Goal: Information Seeking & Learning: Learn about a topic

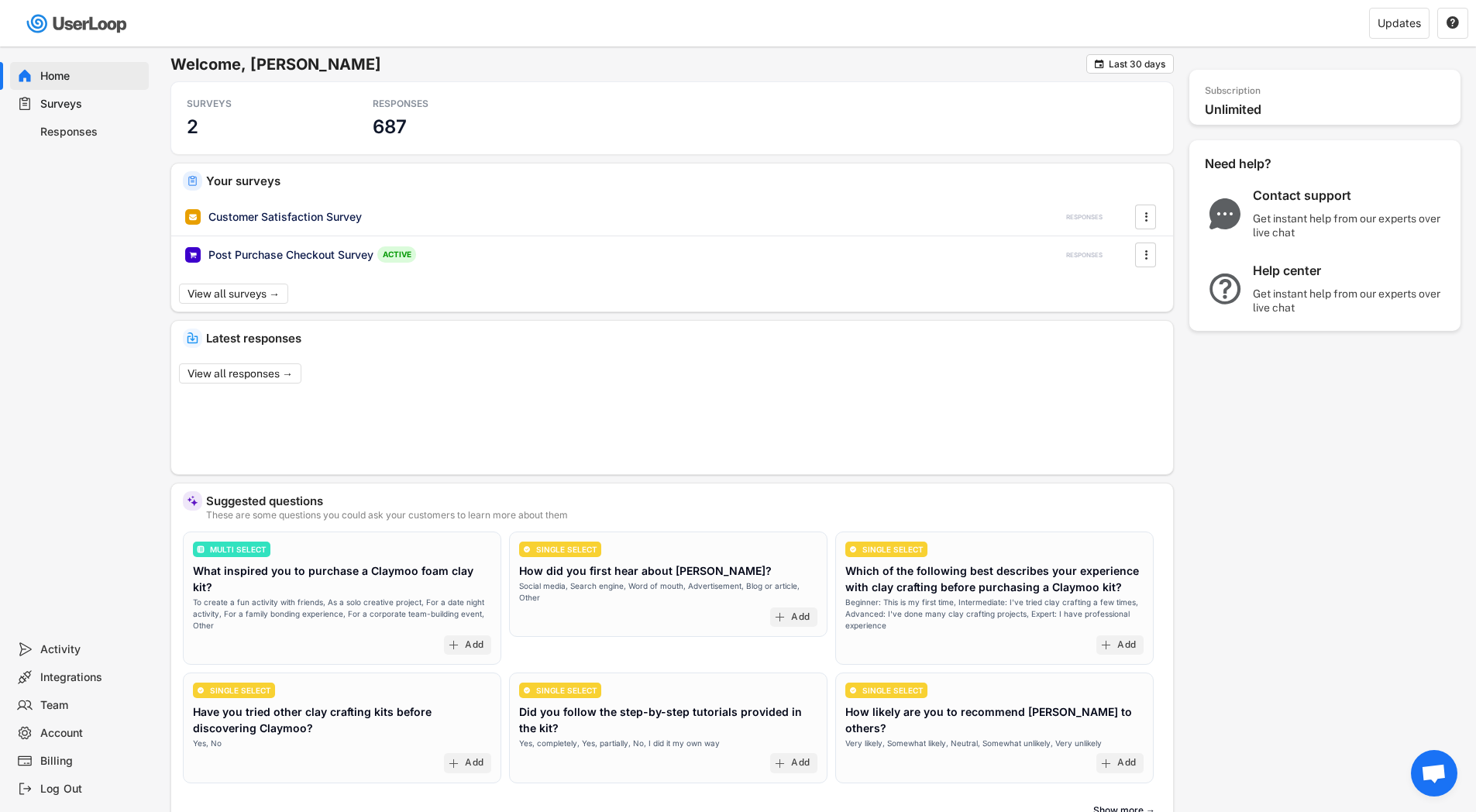
click at [91, 136] on div "Responses" at bounding box center [91, 133] width 103 height 15
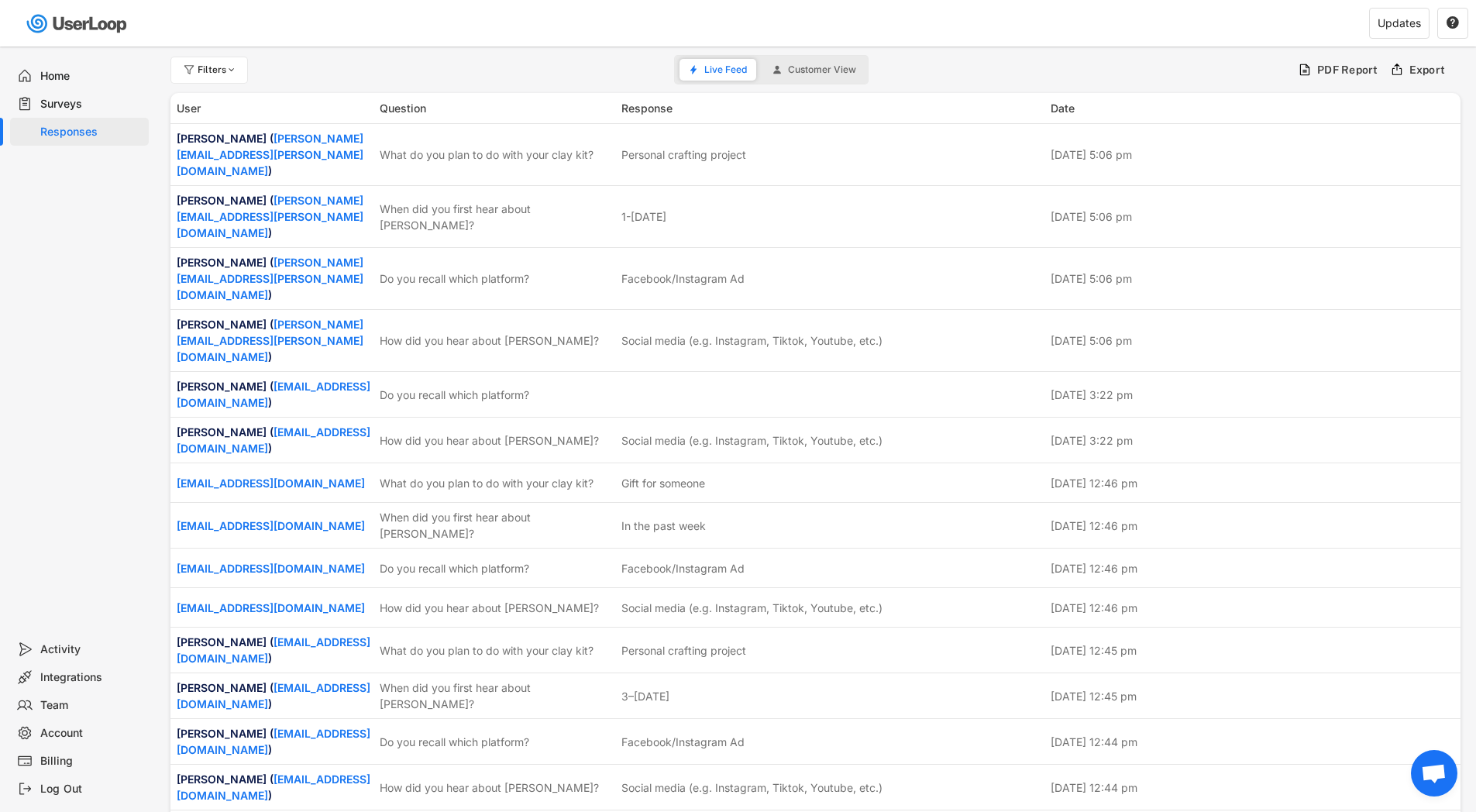
click at [89, 108] on div "Surveys" at bounding box center [91, 104] width 103 height 15
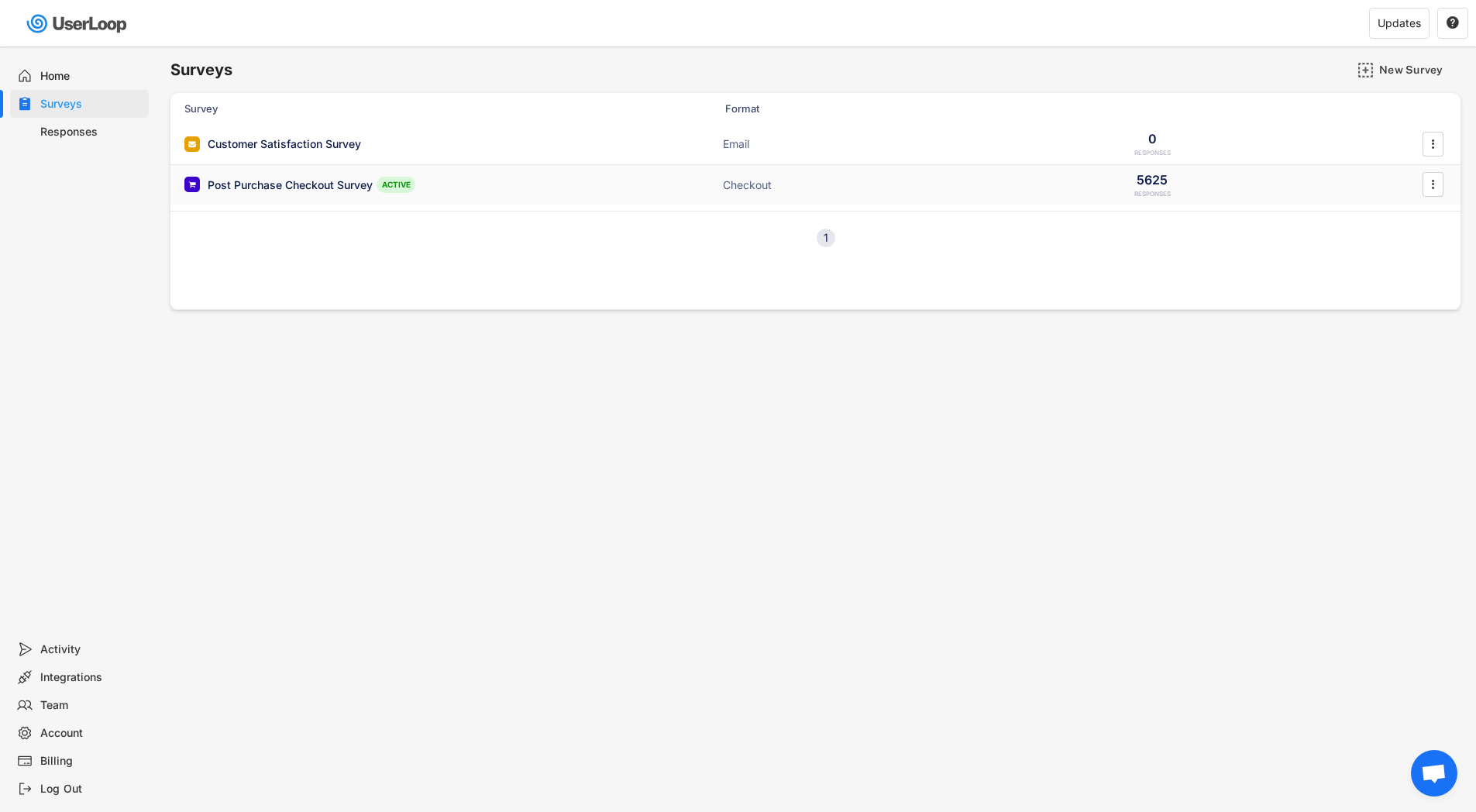
click at [249, 182] on div "Post Purchase Checkout Survey" at bounding box center [290, 185] width 165 height 15
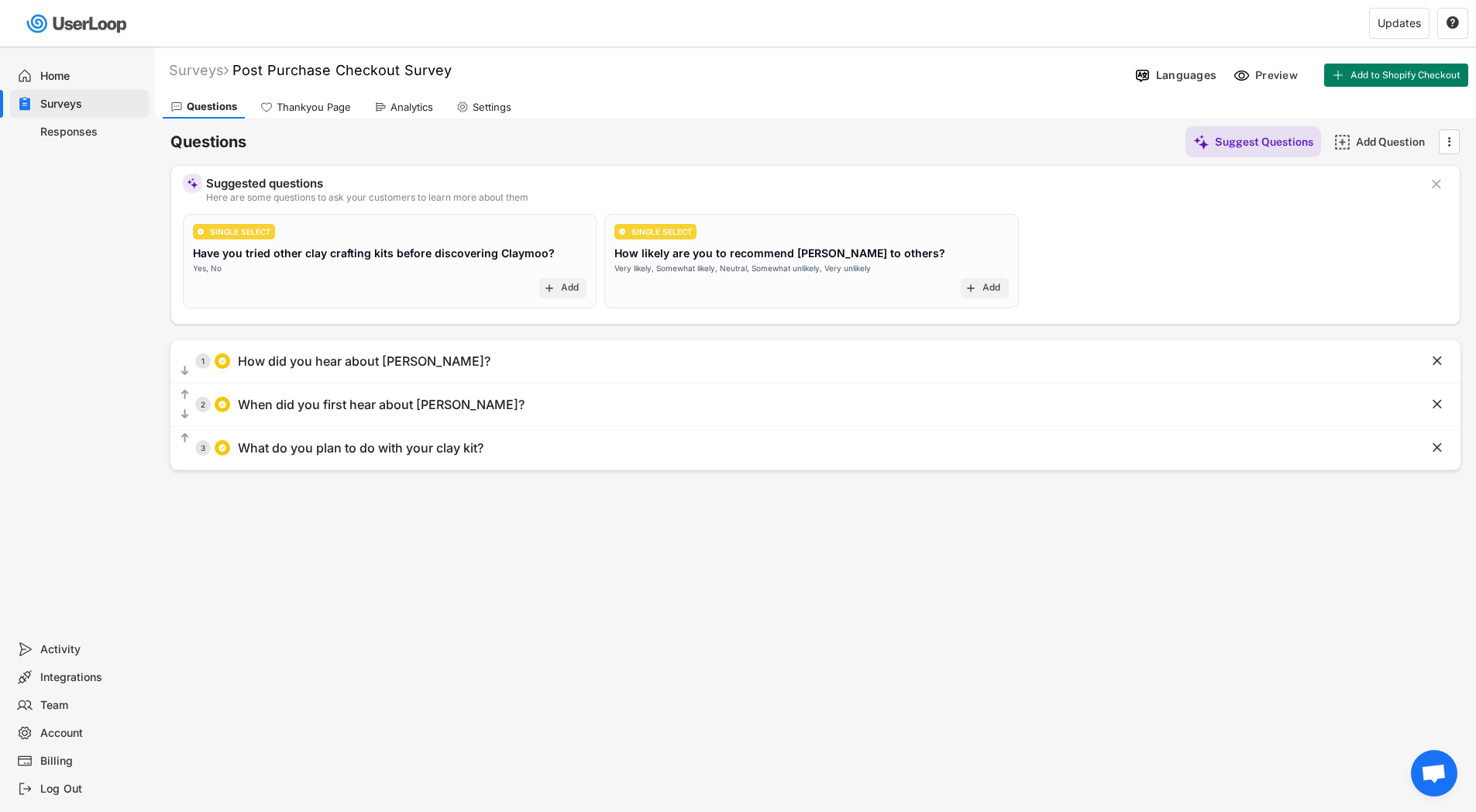
click at [381, 108] on icon at bounding box center [380, 106] width 12 height 12
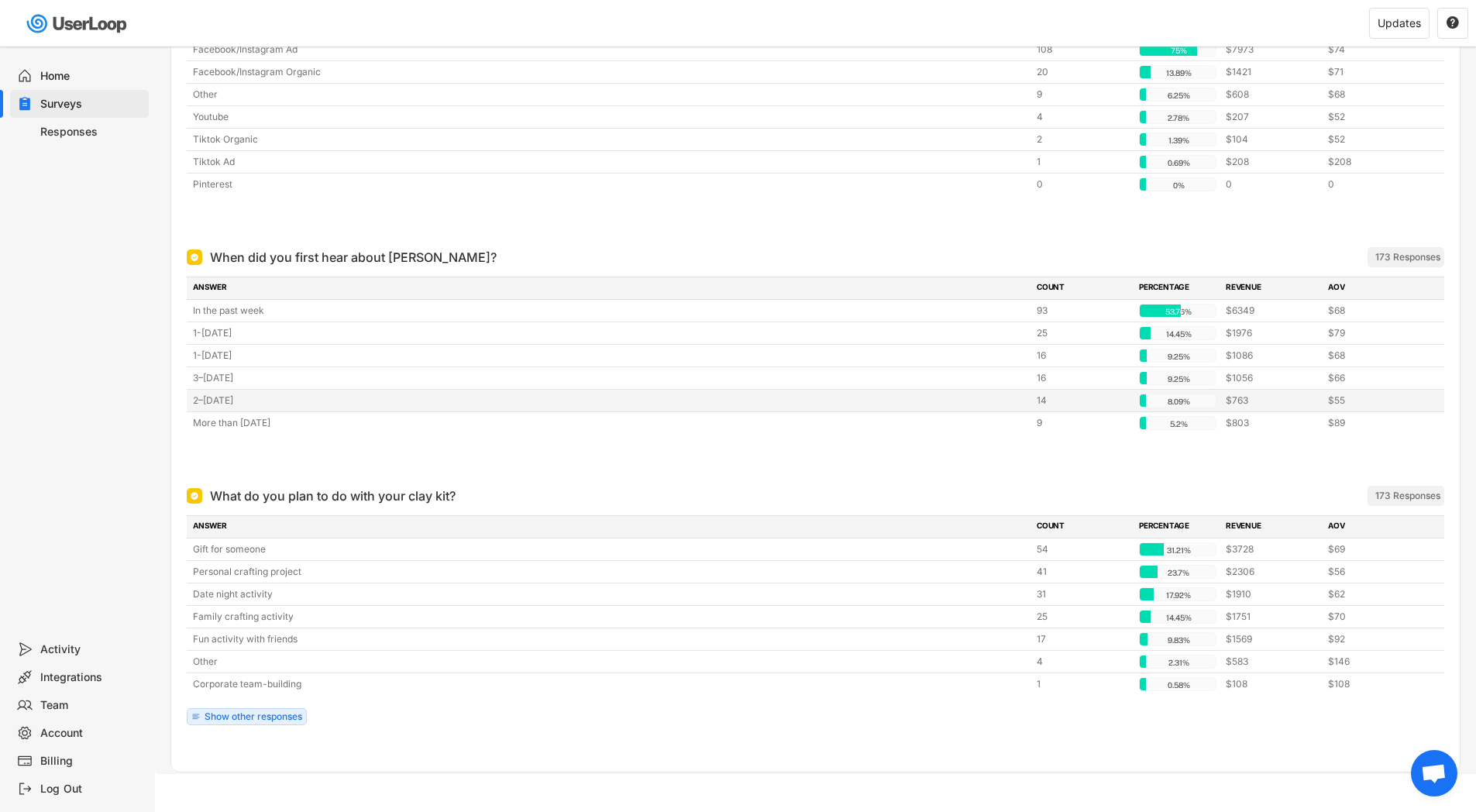
scroll to position [767, 0]
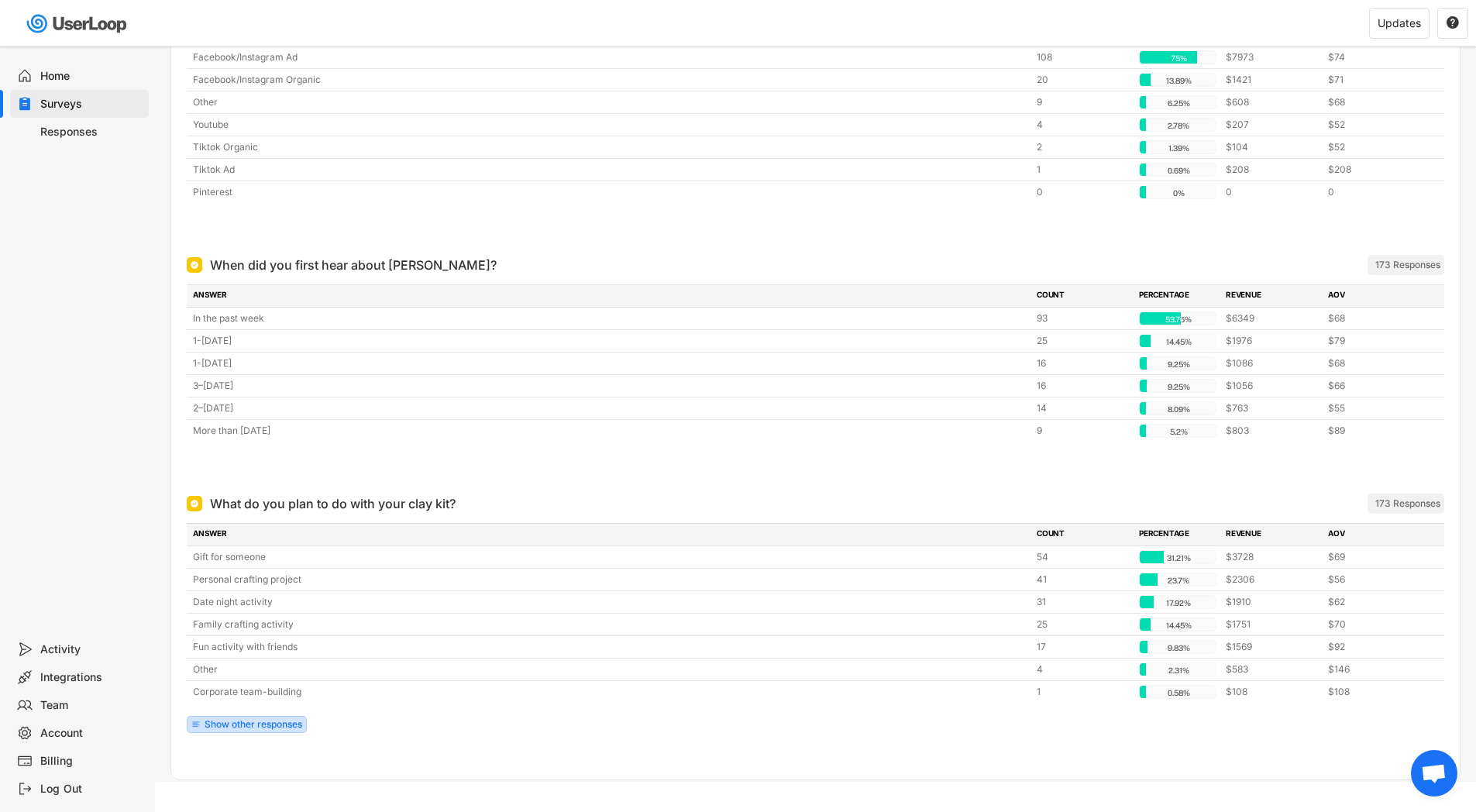
click at [228, 724] on div "Show other responses" at bounding box center [253, 724] width 98 height 9
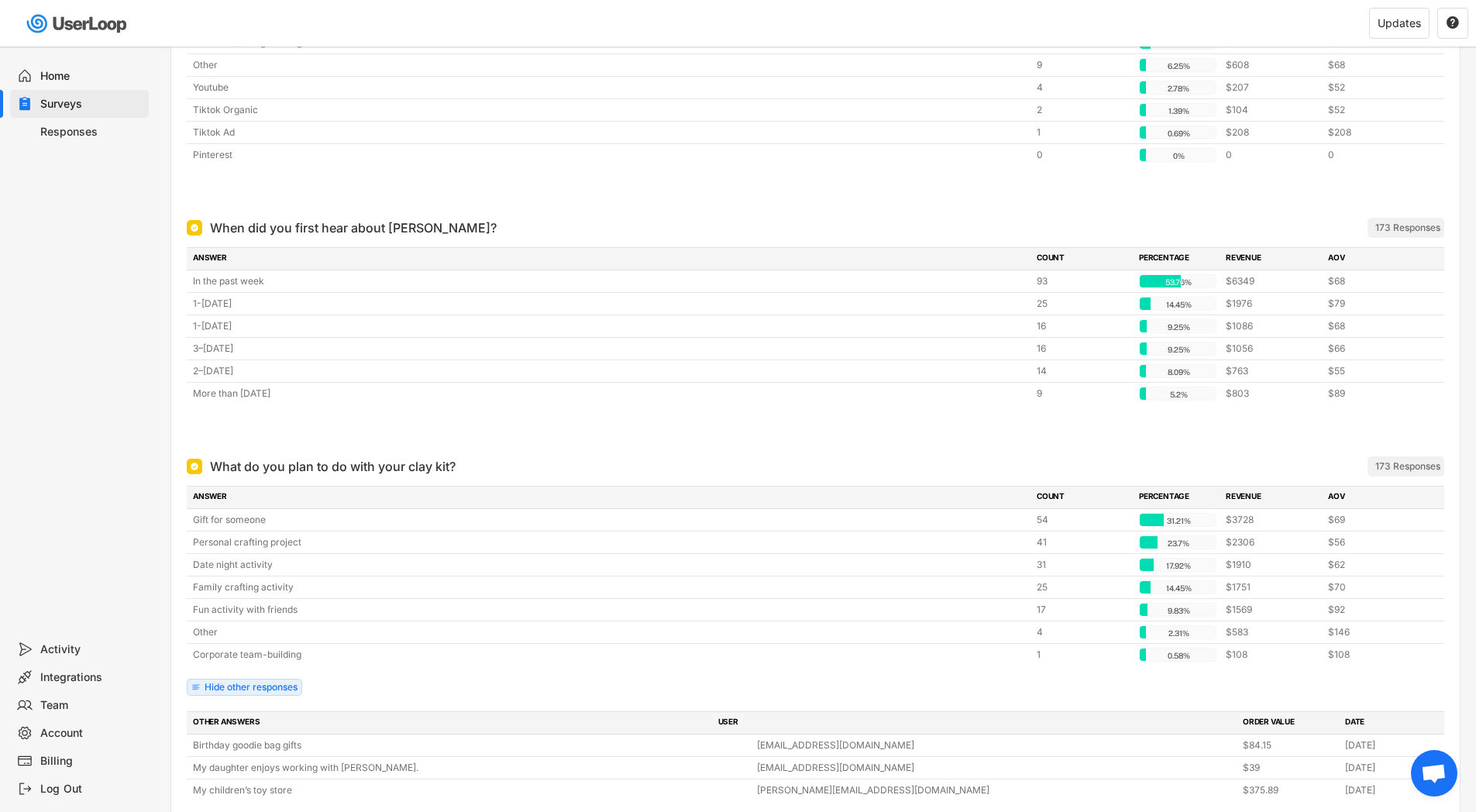
scroll to position [803, 0]
click at [277, 586] on div "Family crafting activity" at bounding box center [610, 588] width 835 height 14
click at [289, 609] on div "Fun activity with friends" at bounding box center [610, 611] width 835 height 14
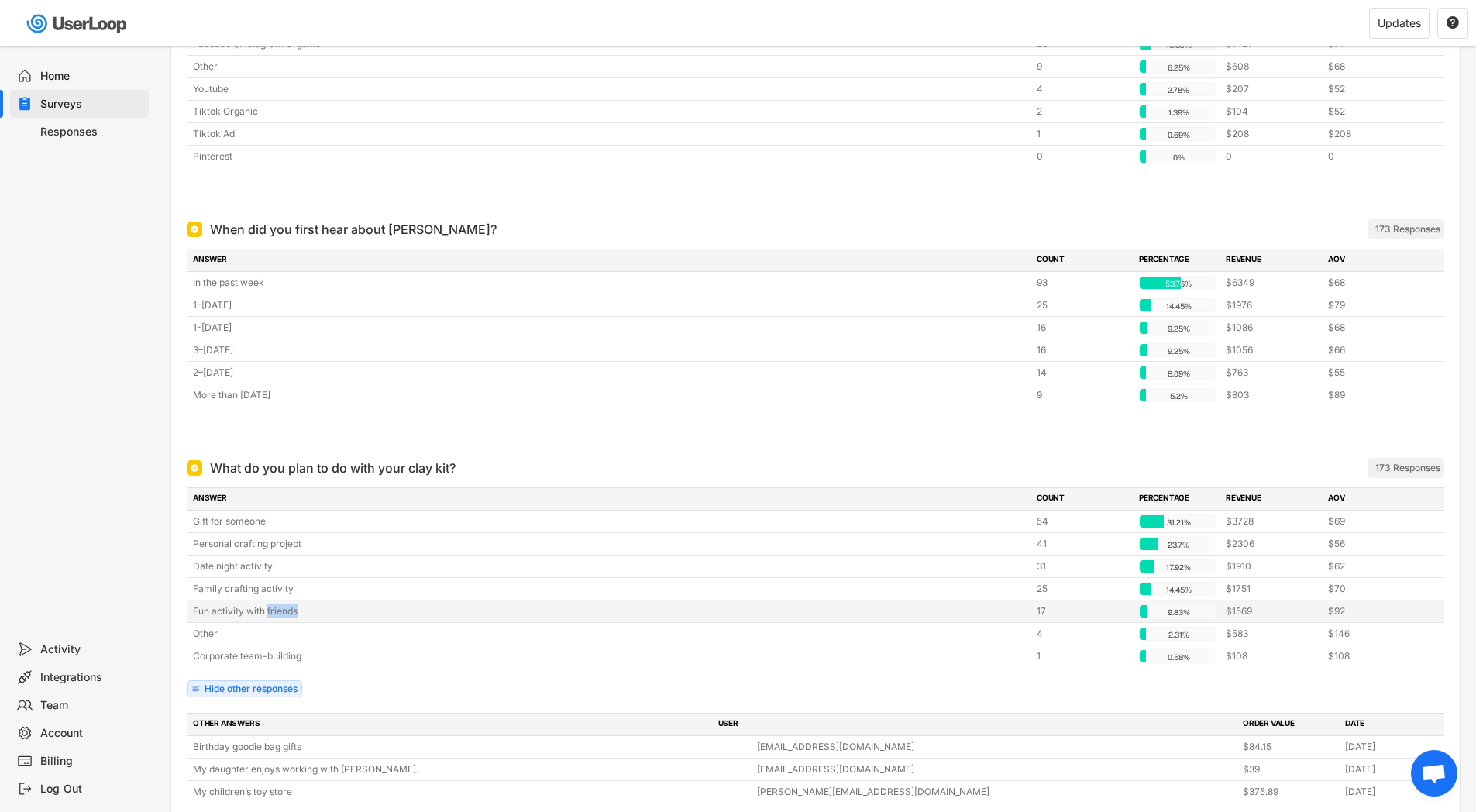
click at [289, 609] on div "Fun activity with friends" at bounding box center [610, 611] width 835 height 14
click at [276, 549] on div "Personal crafting project" at bounding box center [610, 544] width 835 height 14
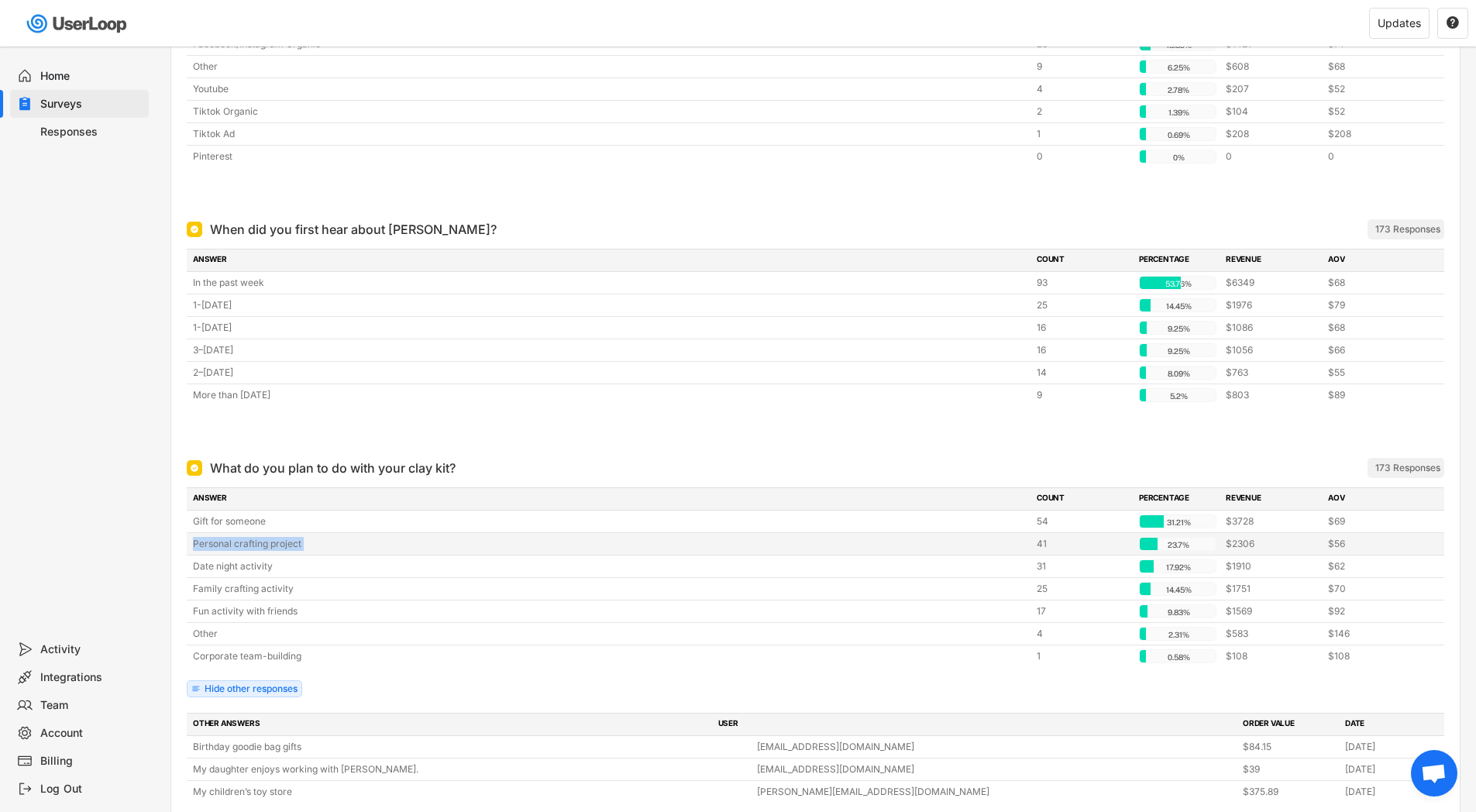
click at [276, 539] on div "Personal crafting project" at bounding box center [610, 544] width 835 height 14
click at [276, 531] on div "Gift for someone 54 31.21% 31.21% $3728 $69" at bounding box center [815, 521] width 1258 height 22
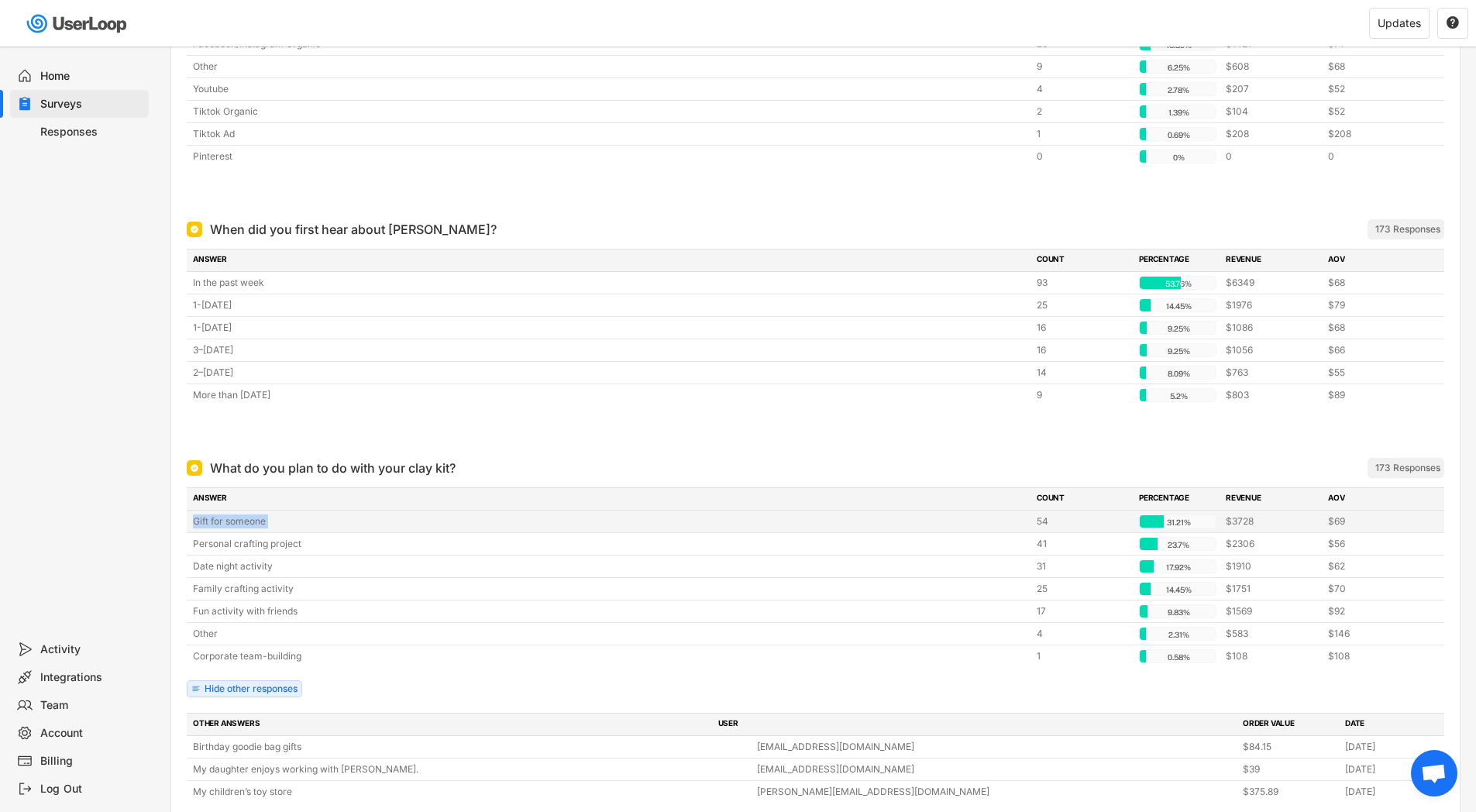
click at [276, 531] on div "Gift for someone 54 31.21% 31.21% $3728 $69" at bounding box center [815, 521] width 1258 height 22
click at [275, 529] on div "Gift for someone 54 31.21% 31.21% $3728 $69" at bounding box center [815, 521] width 1258 height 22
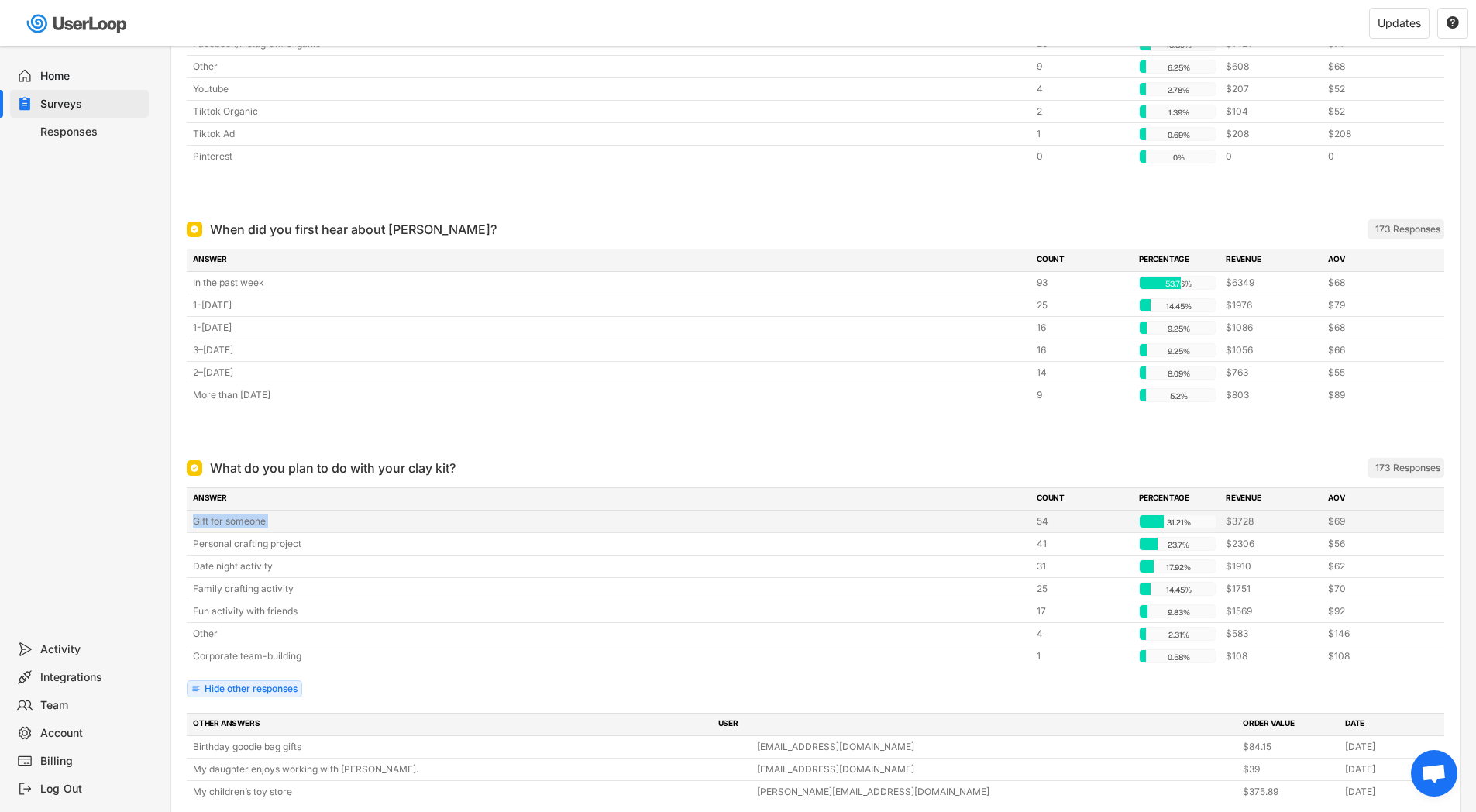
click at [273, 528] on div "Gift for someone 54 31.21% 31.21% $3728 $69" at bounding box center [815, 521] width 1258 height 22
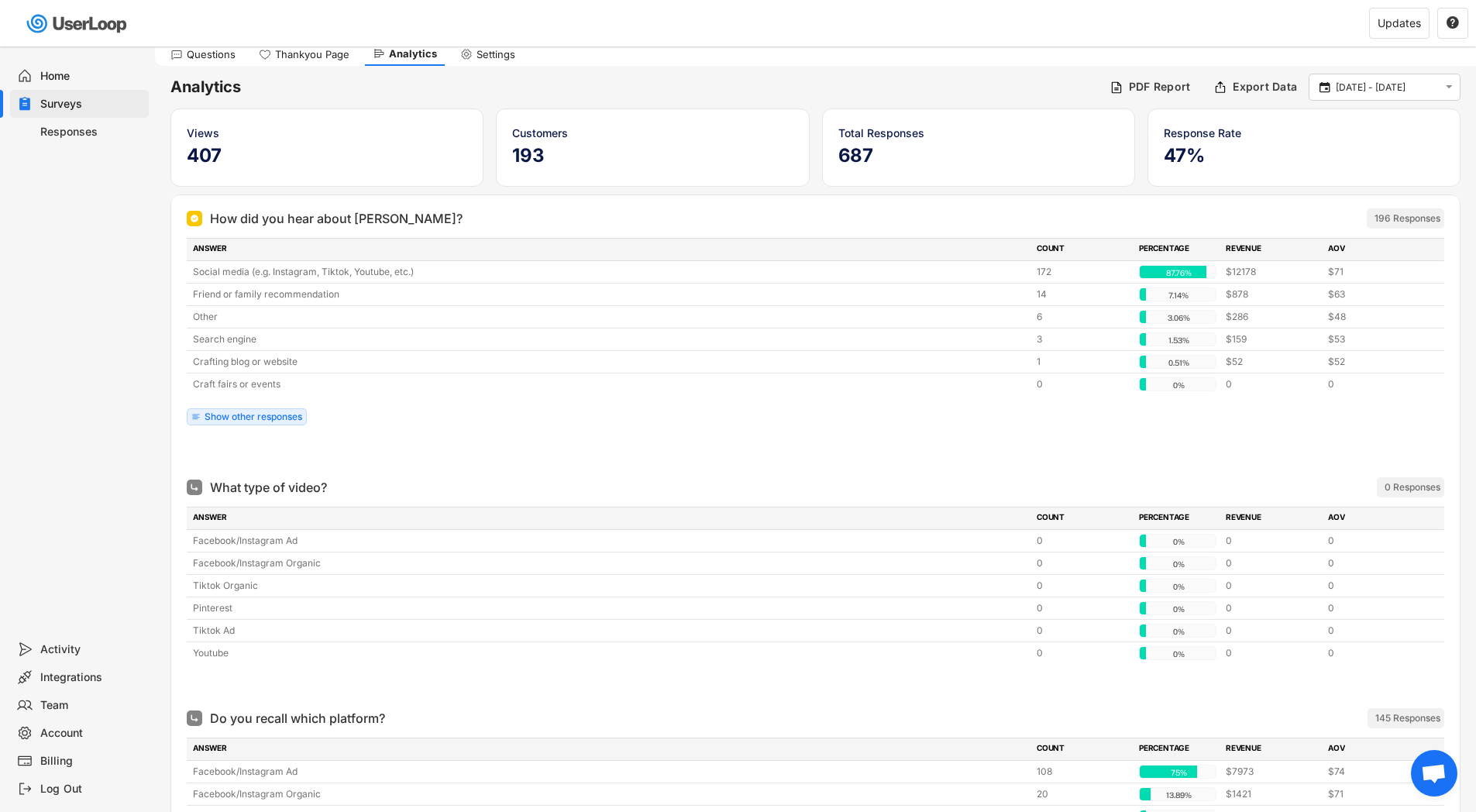
scroll to position [19, 0]
